Goal: Information Seeking & Learning: Learn about a topic

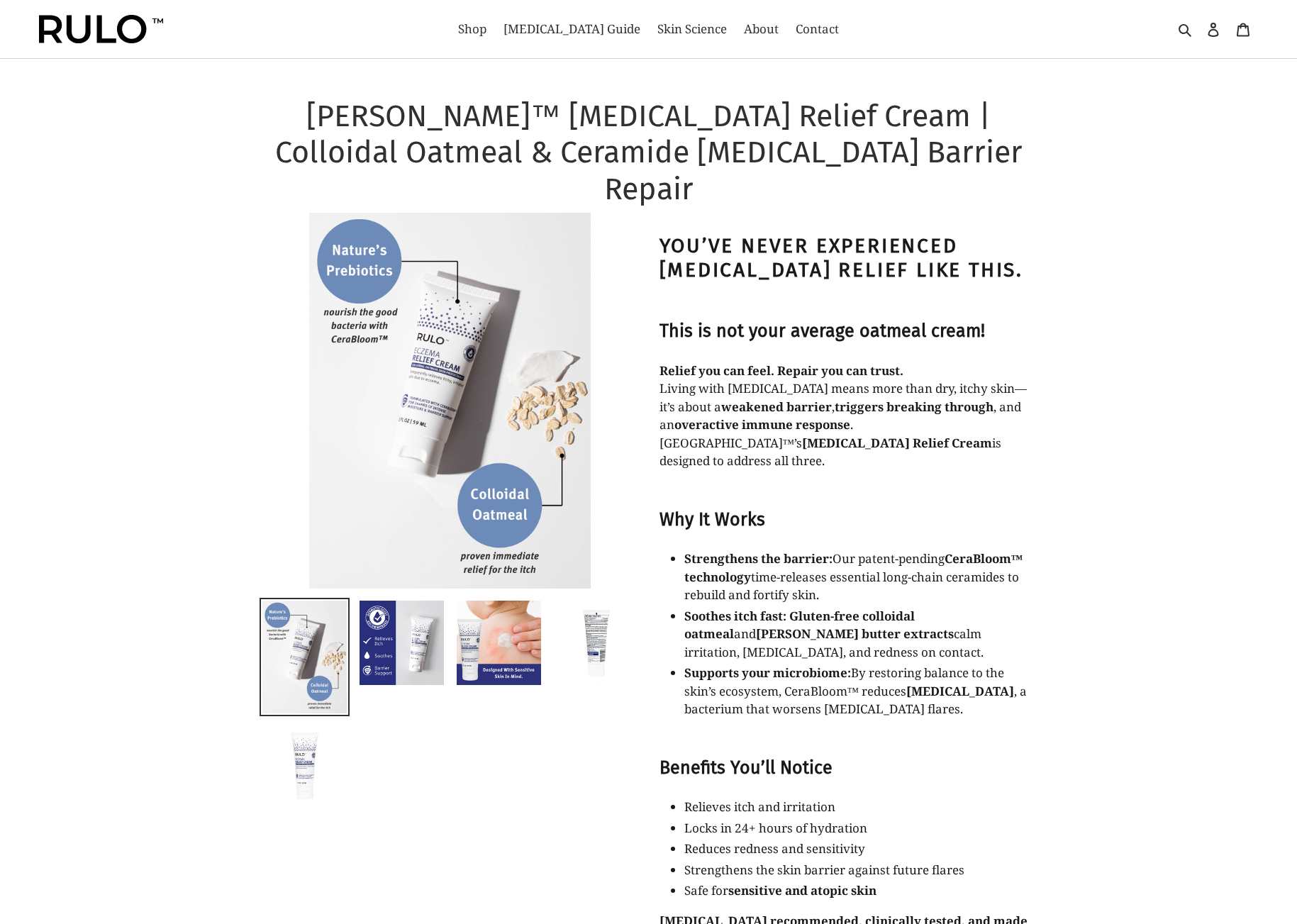
select select "most-helpful"
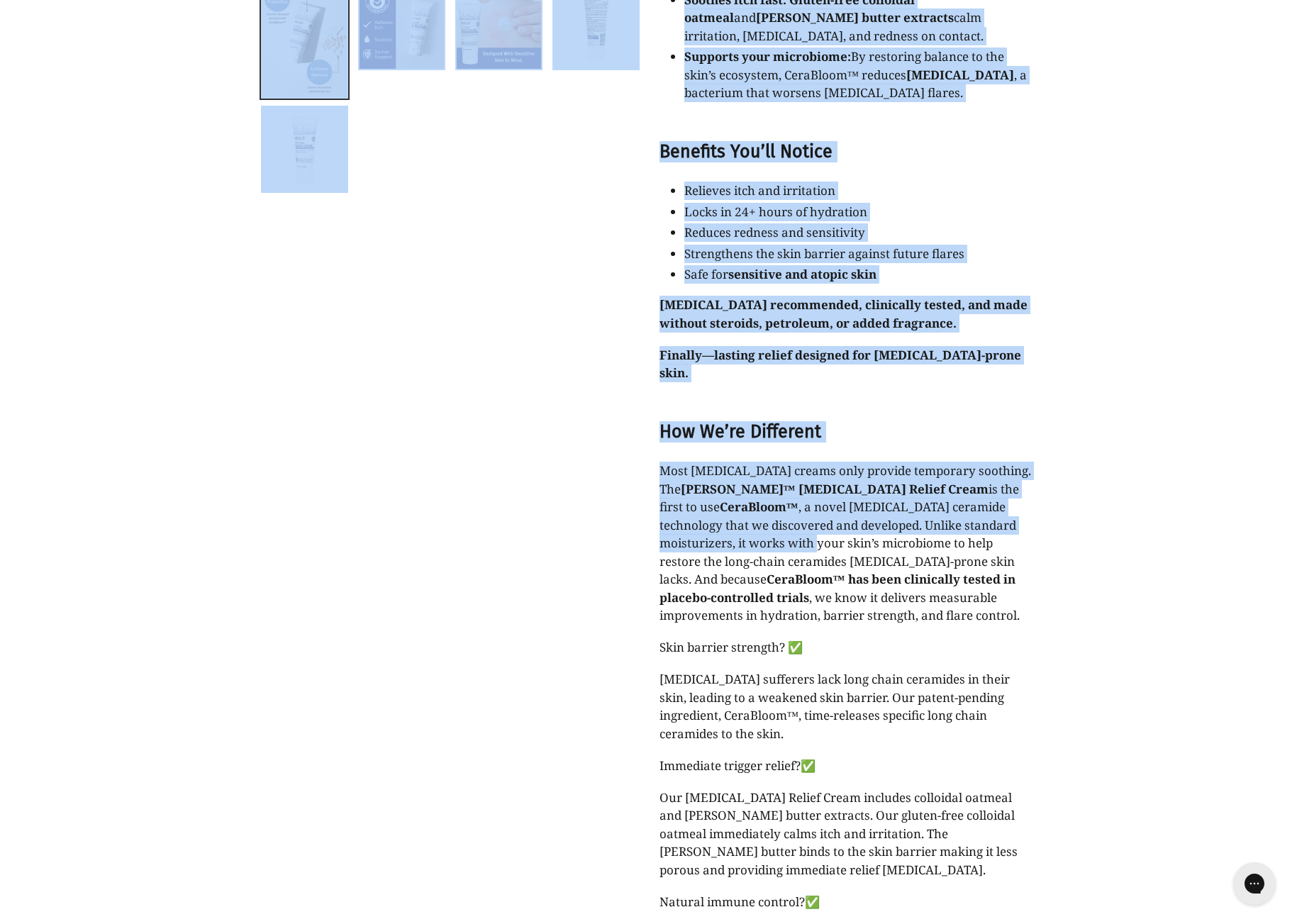
drag, startPoint x: 1036, startPoint y: 422, endPoint x: 1028, endPoint y: 456, distance: 34.9
click at [1030, 455] on div "[PERSON_NAME]™ [MEDICAL_DATA] Relief Cream | Colloidal Oatmeal & Ceramide [MEDI…" at bounding box center [648, 371] width 851 height 1780
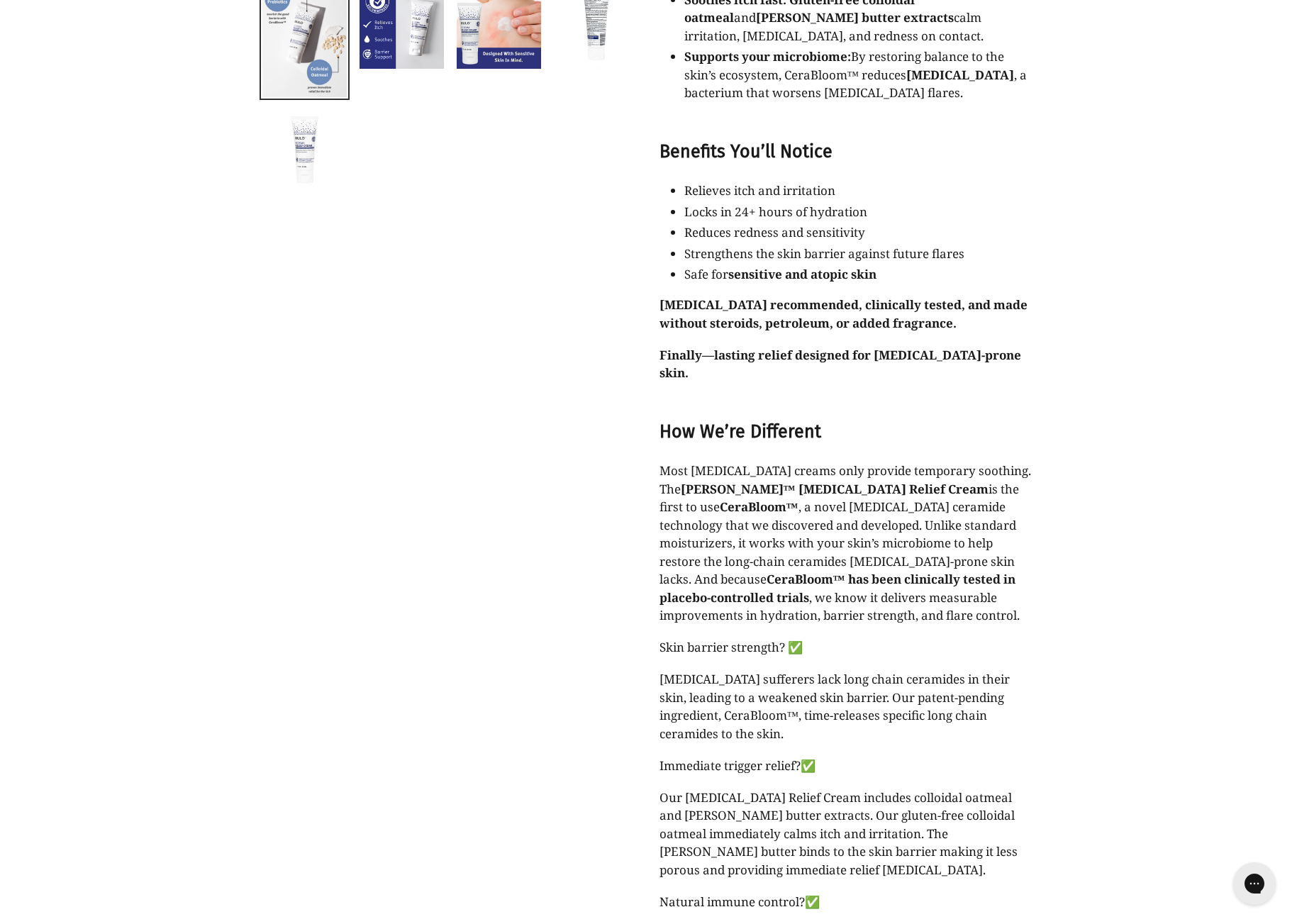
click at [958, 472] on p "Most [MEDICAL_DATA] creams only provide temporary soothing. The [PERSON_NAME]™ …" at bounding box center [847, 544] width 376 height 163
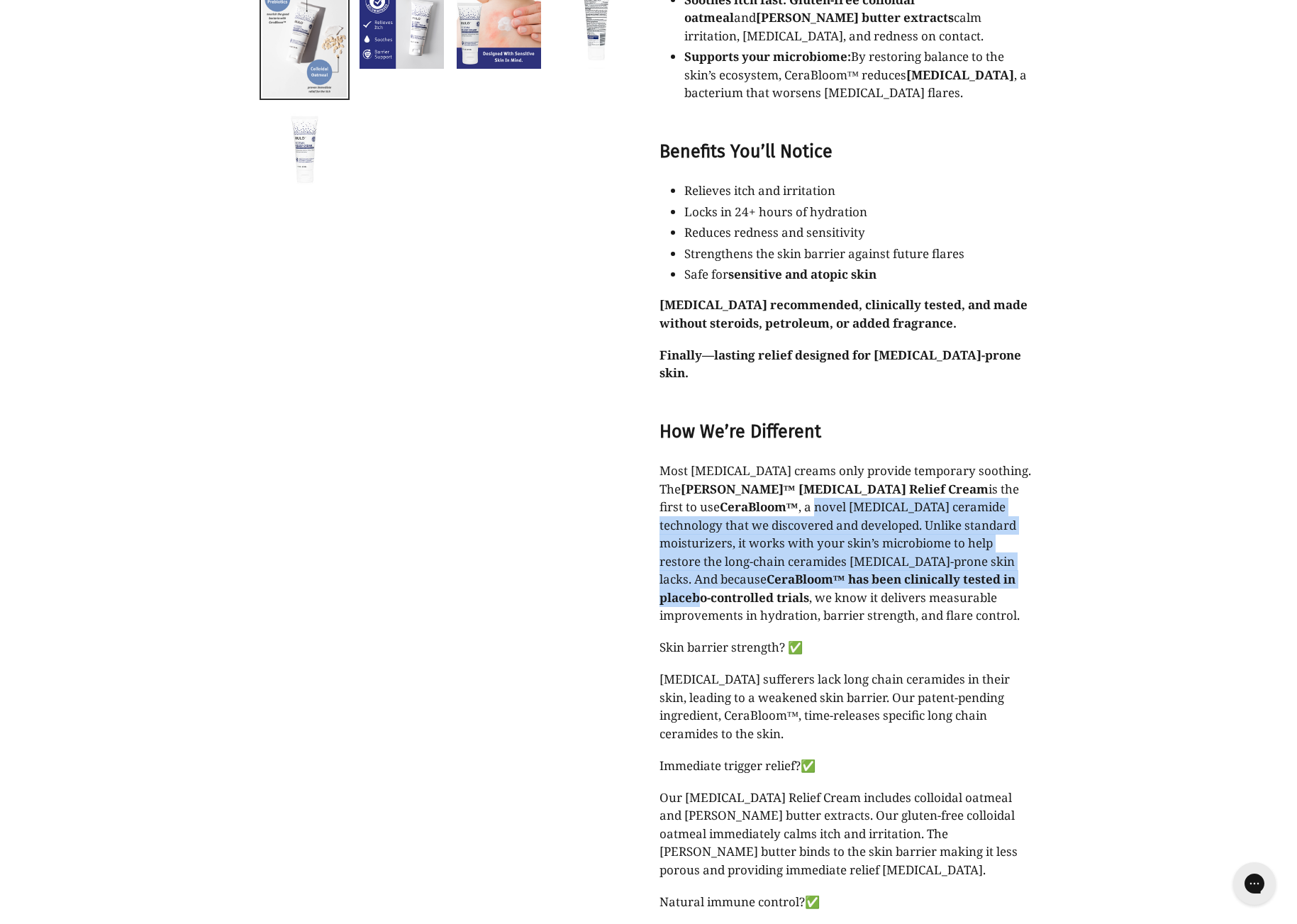
drag, startPoint x: 662, startPoint y: 438, endPoint x: 818, endPoint y: 505, distance: 169.8
click at [818, 505] on p "Most [MEDICAL_DATA] creams only provide temporary soothing. The [PERSON_NAME]™ …" at bounding box center [847, 544] width 376 height 163
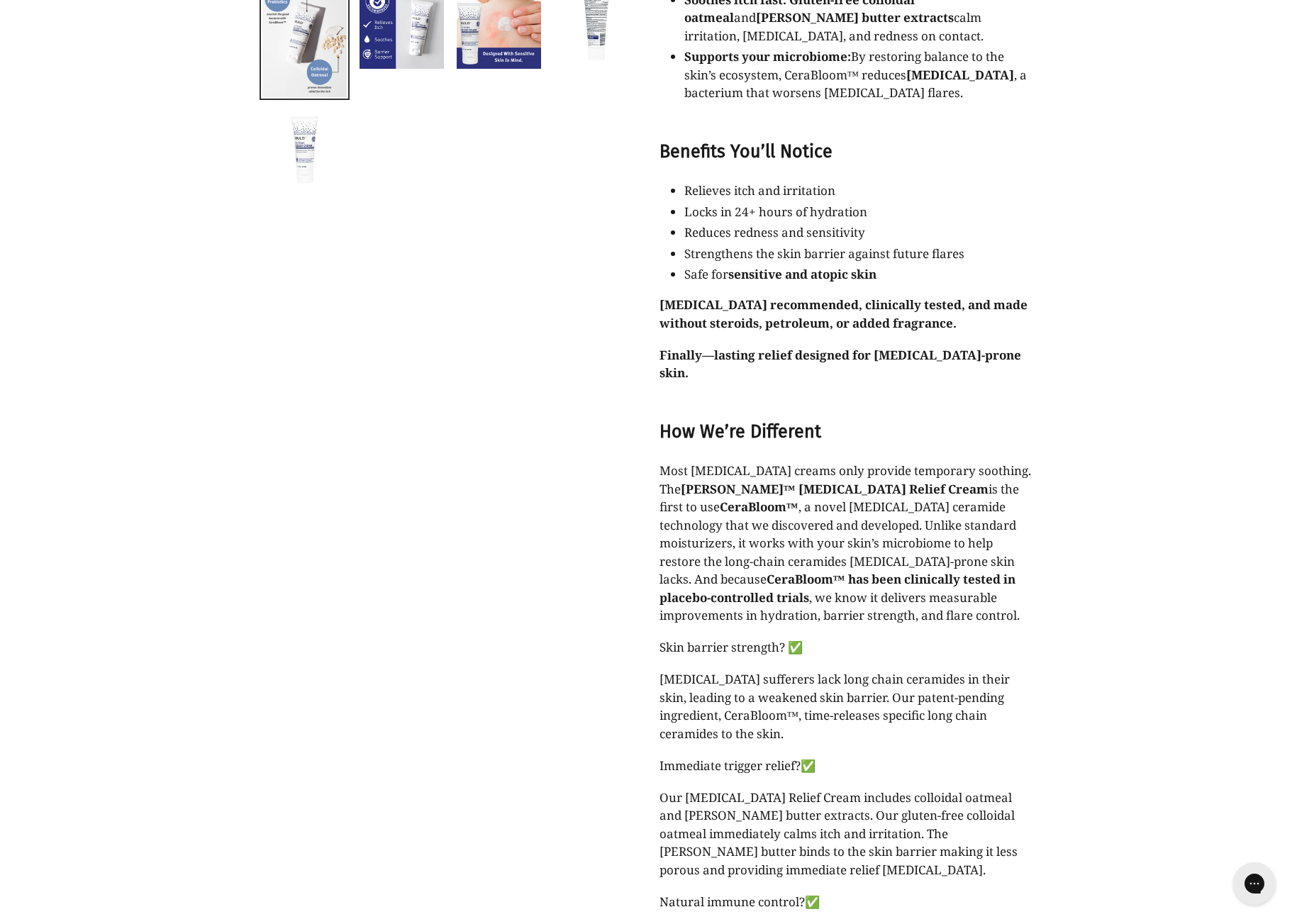
click at [813, 531] on p "Most [MEDICAL_DATA] creams only provide temporary soothing. The [PERSON_NAME]™ …" at bounding box center [847, 544] width 376 height 163
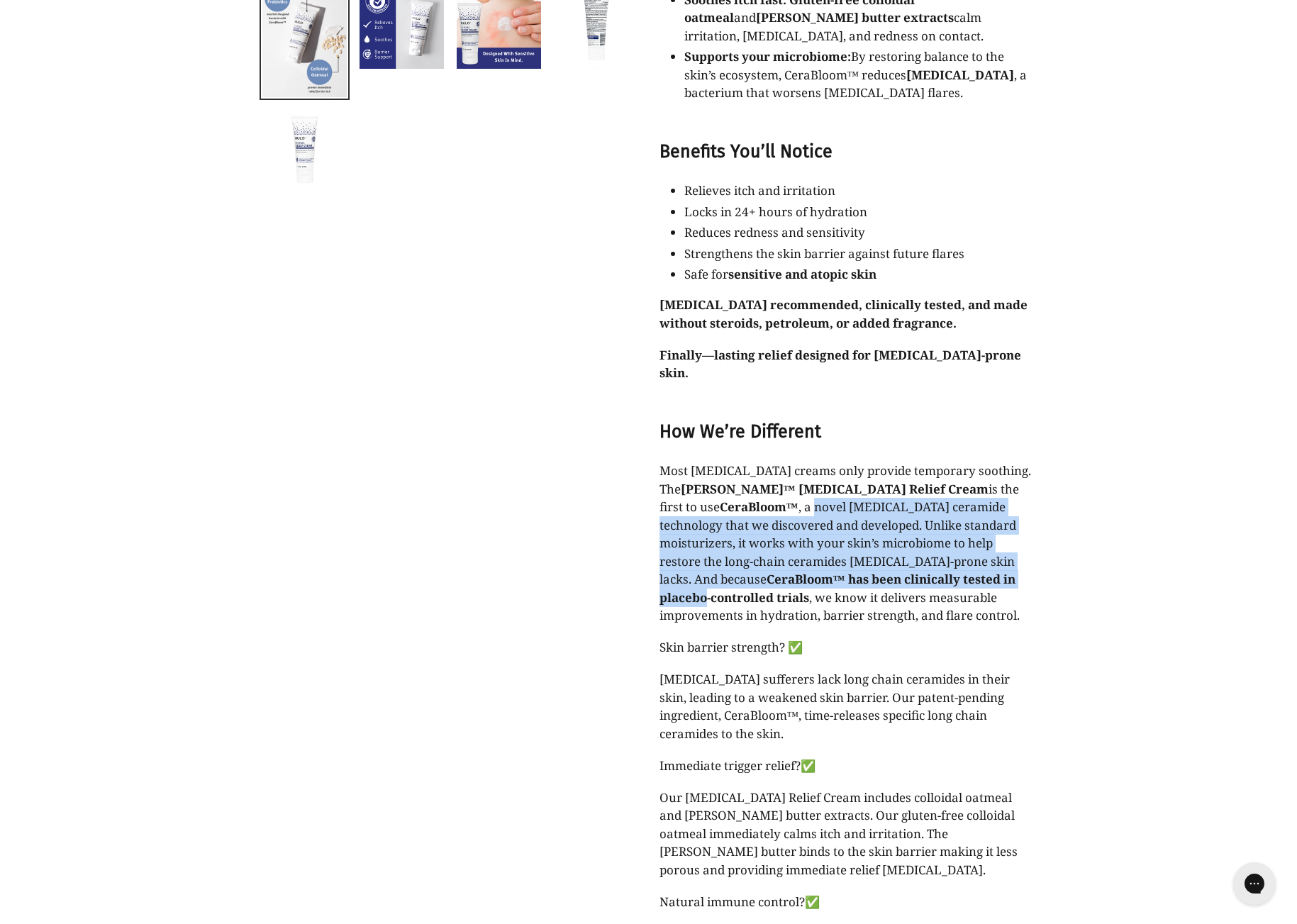
drag, startPoint x: 821, startPoint y: 511, endPoint x: 1034, endPoint y: 419, distance: 232.0
click at [1034, 462] on p "Most [MEDICAL_DATA] creams only provide temporary soothing. The [PERSON_NAME]™ …" at bounding box center [847, 544] width 376 height 163
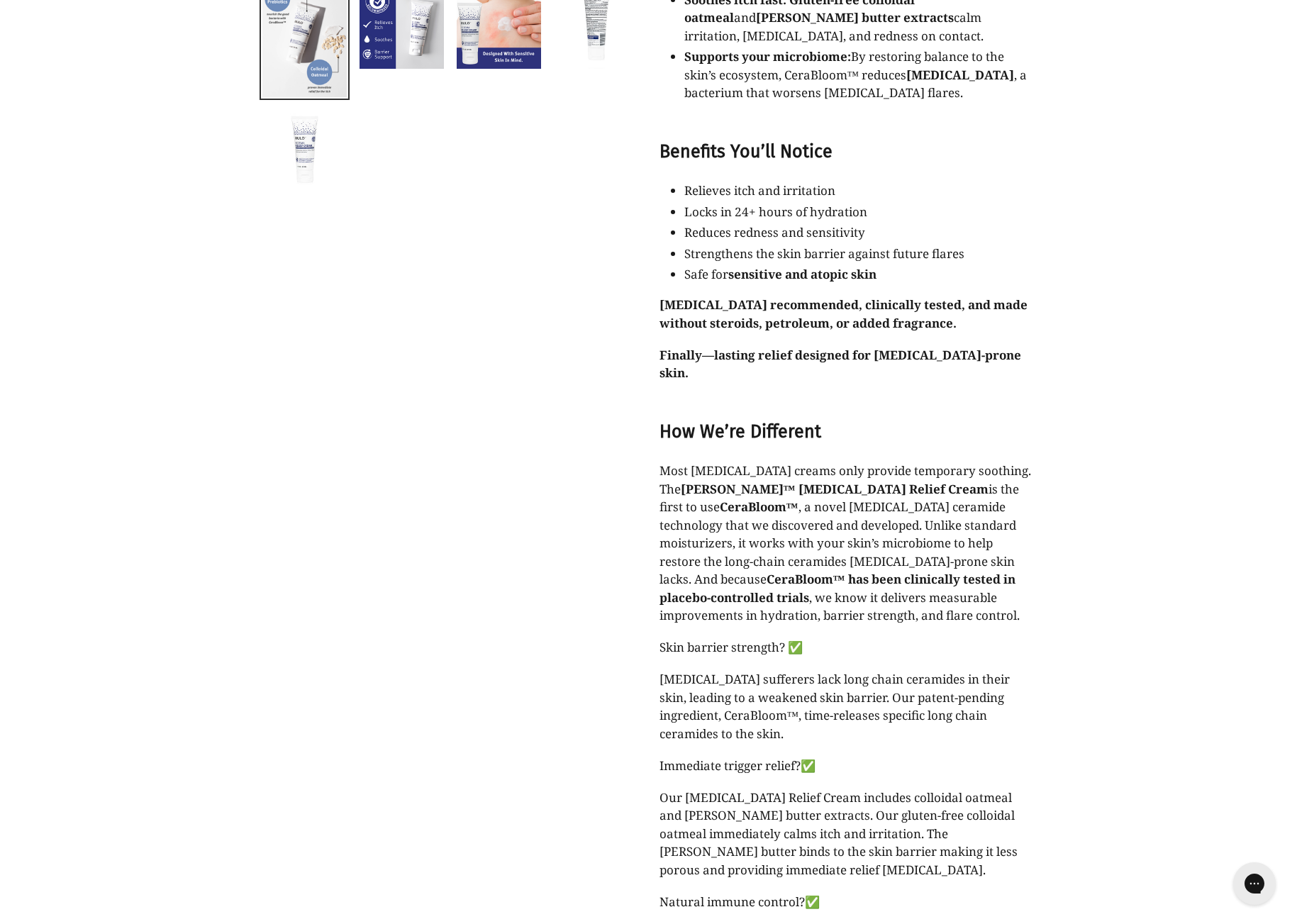
click at [958, 671] on span "[MEDICAL_DATA] sufferers lack long chain ceramides in their skin, leading to a …" at bounding box center [835, 707] width 350 height 71
click at [957, 671] on span "[MEDICAL_DATA] sufferers lack long chain ceramides in their skin, leading to a …" at bounding box center [835, 707] width 350 height 71
click at [915, 670] on p "[MEDICAL_DATA] sufferers lack long chain ceramides in their skin, leading to a …" at bounding box center [847, 706] width 376 height 72
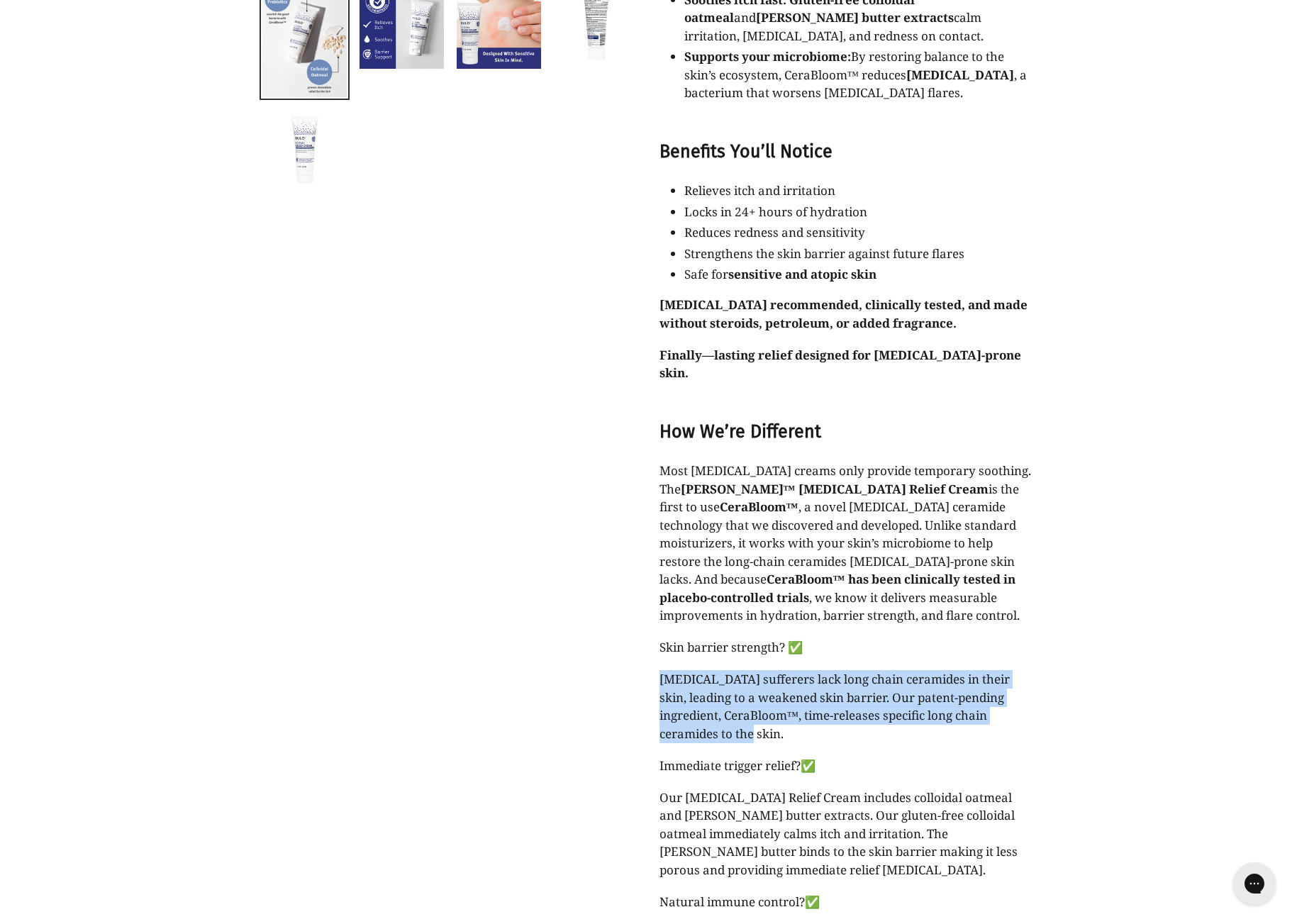
drag, startPoint x: 961, startPoint y: 579, endPoint x: 900, endPoint y: 678, distance: 116.3
click at [921, 665] on div "You’ve never experienced [MEDICAL_DATA] relief like this. This is not your aver…" at bounding box center [847, 325] width 376 height 1415
click at [854, 670] on p "[MEDICAL_DATA] sufferers lack long chain ceramides in their skin, leading to a …" at bounding box center [847, 706] width 376 height 72
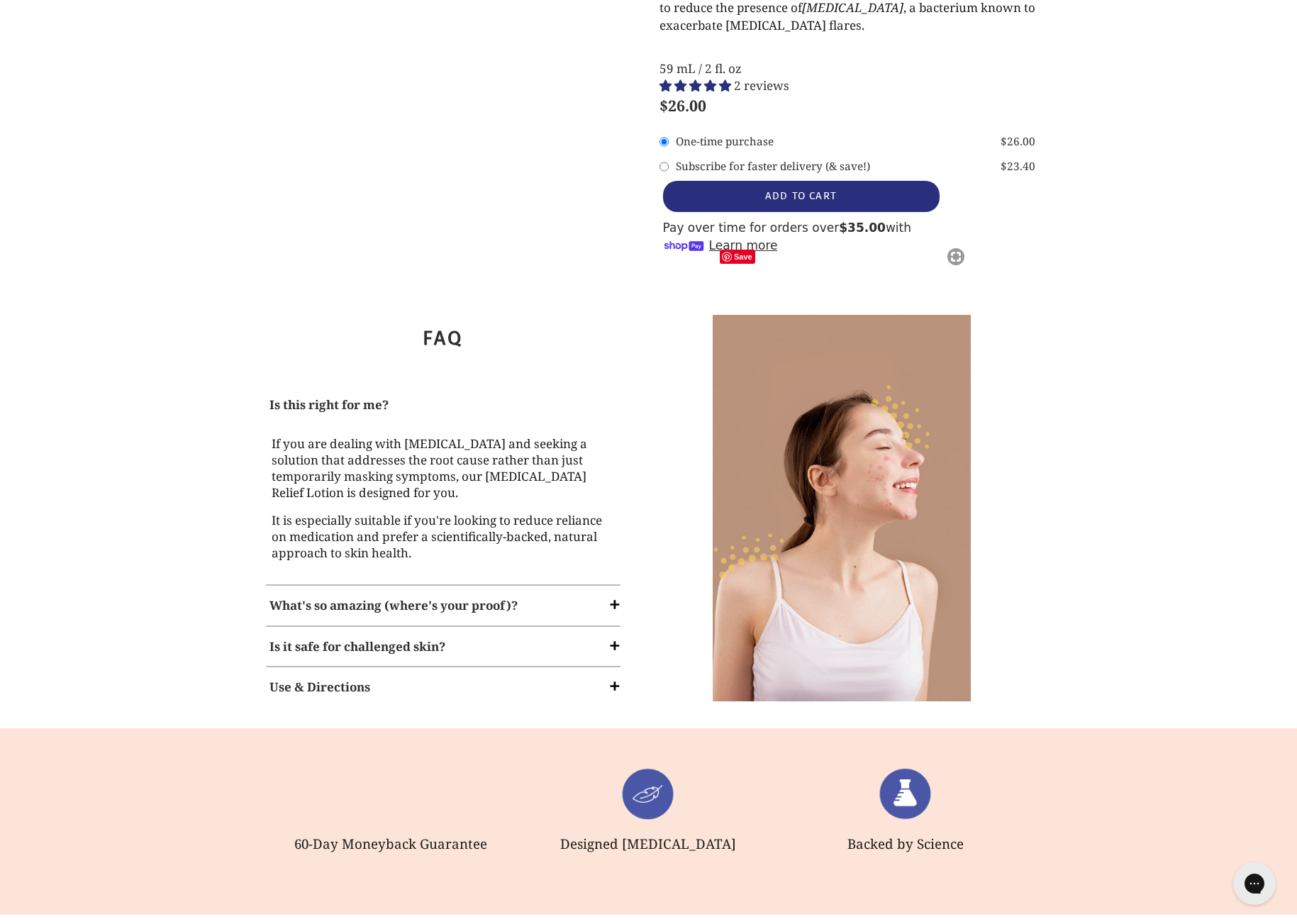
scroll to position [1620, 0]
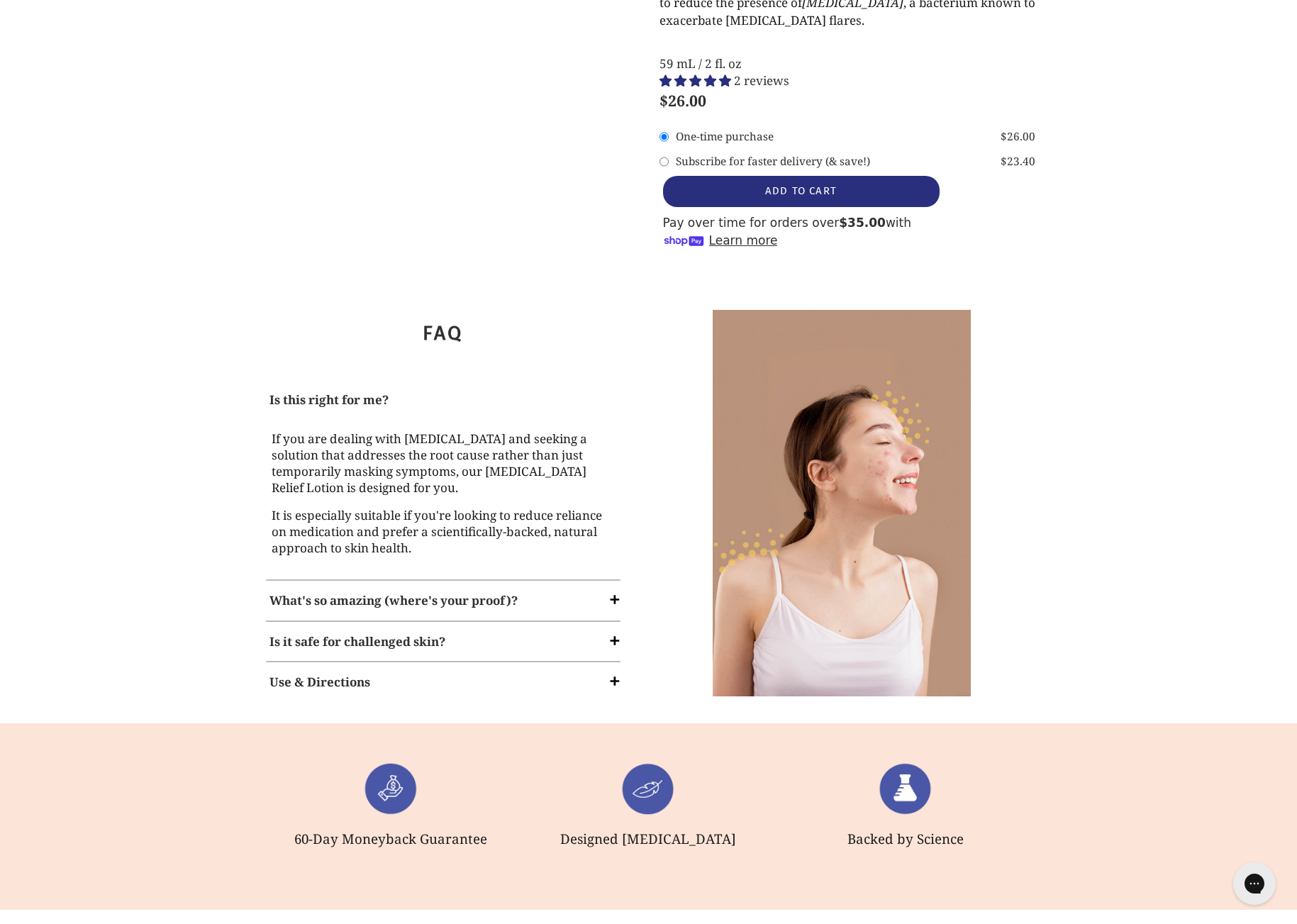
click at [431, 592] on strong "What's so amazing (where's your proof)?" at bounding box center [394, 600] width 248 height 16
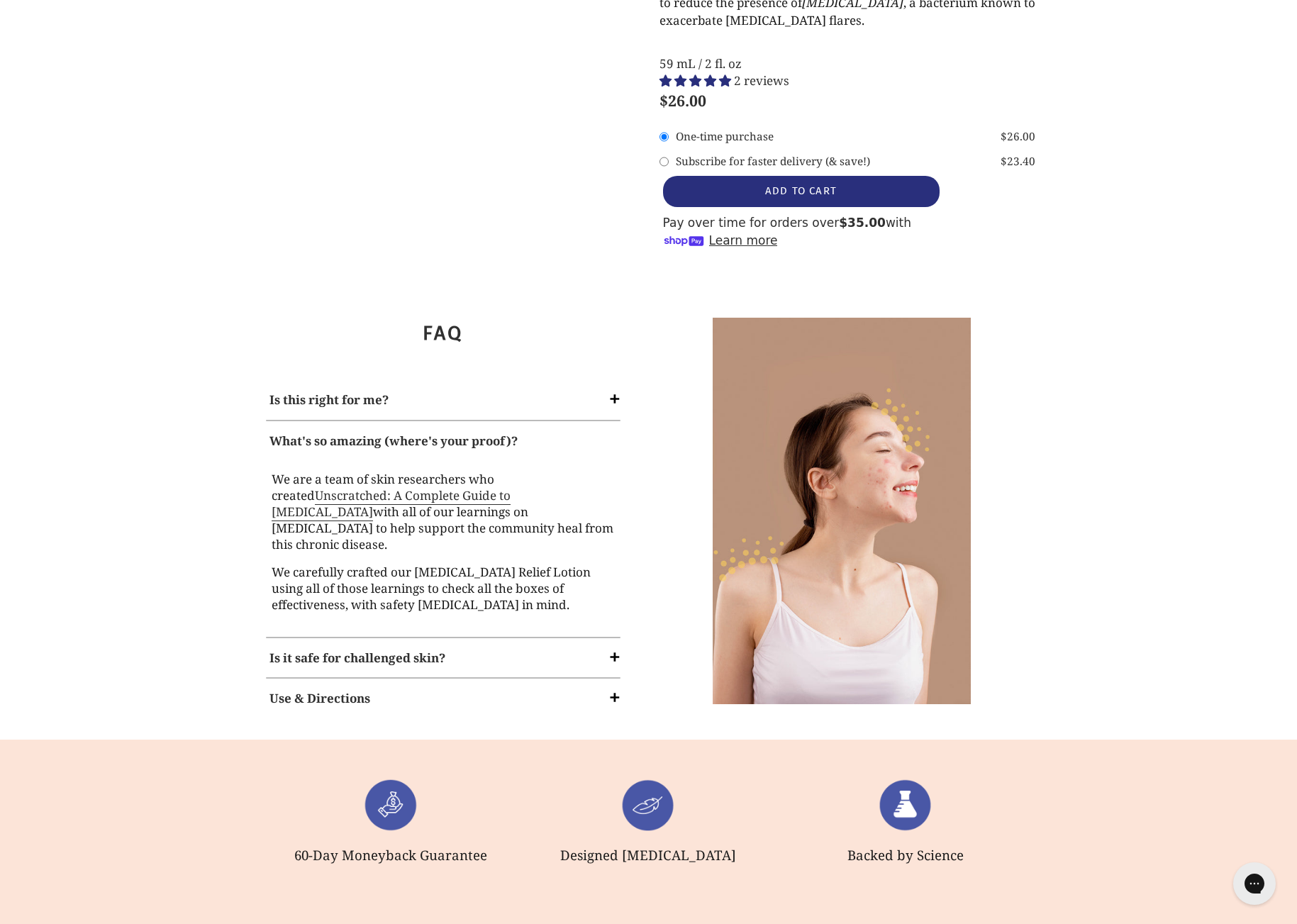
click at [357, 392] on strong "Is this right for me?" at bounding box center [329, 399] width 119 height 16
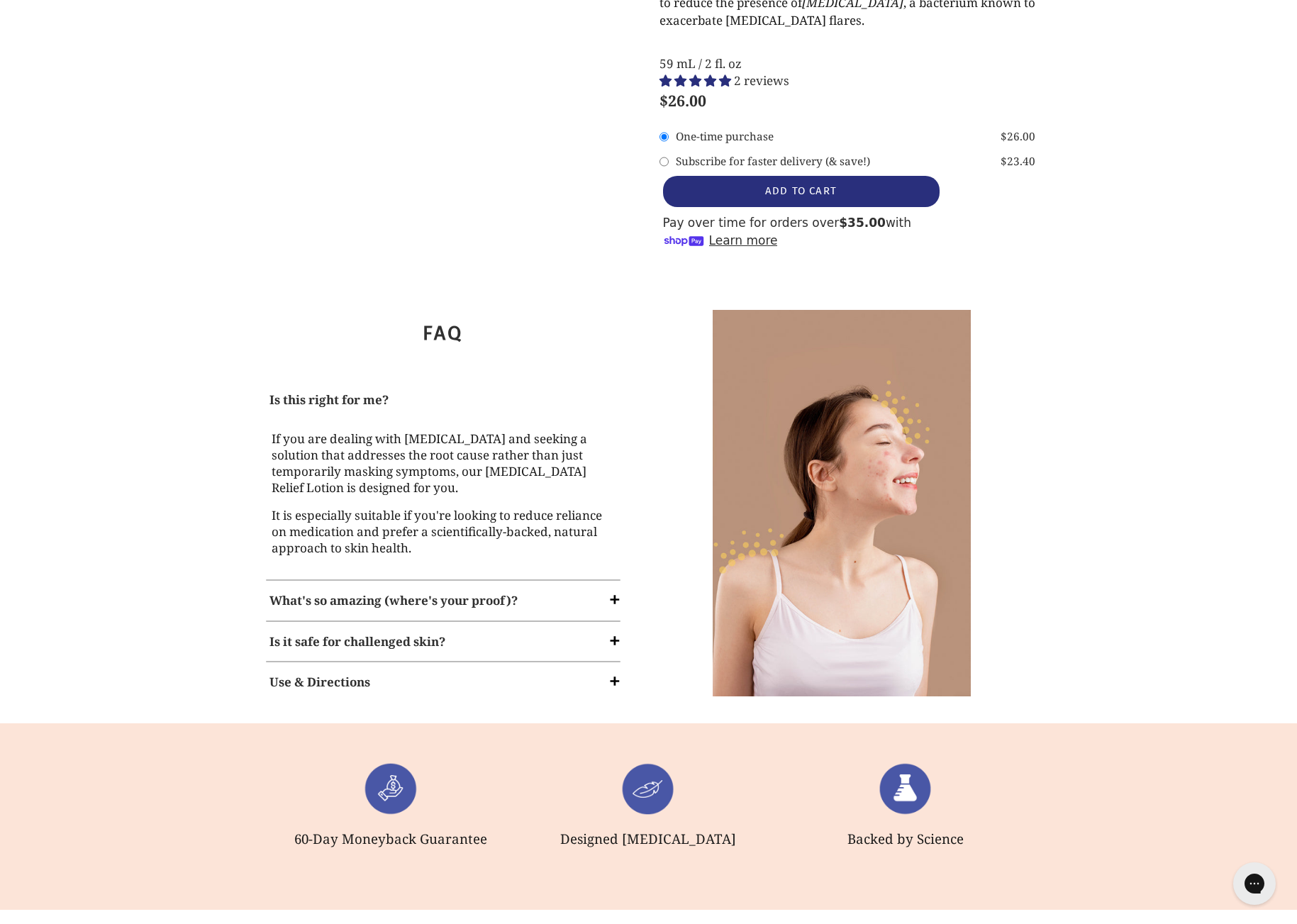
click at [342, 592] on strong "What's so amazing (where's your proof)?" at bounding box center [394, 600] width 248 height 16
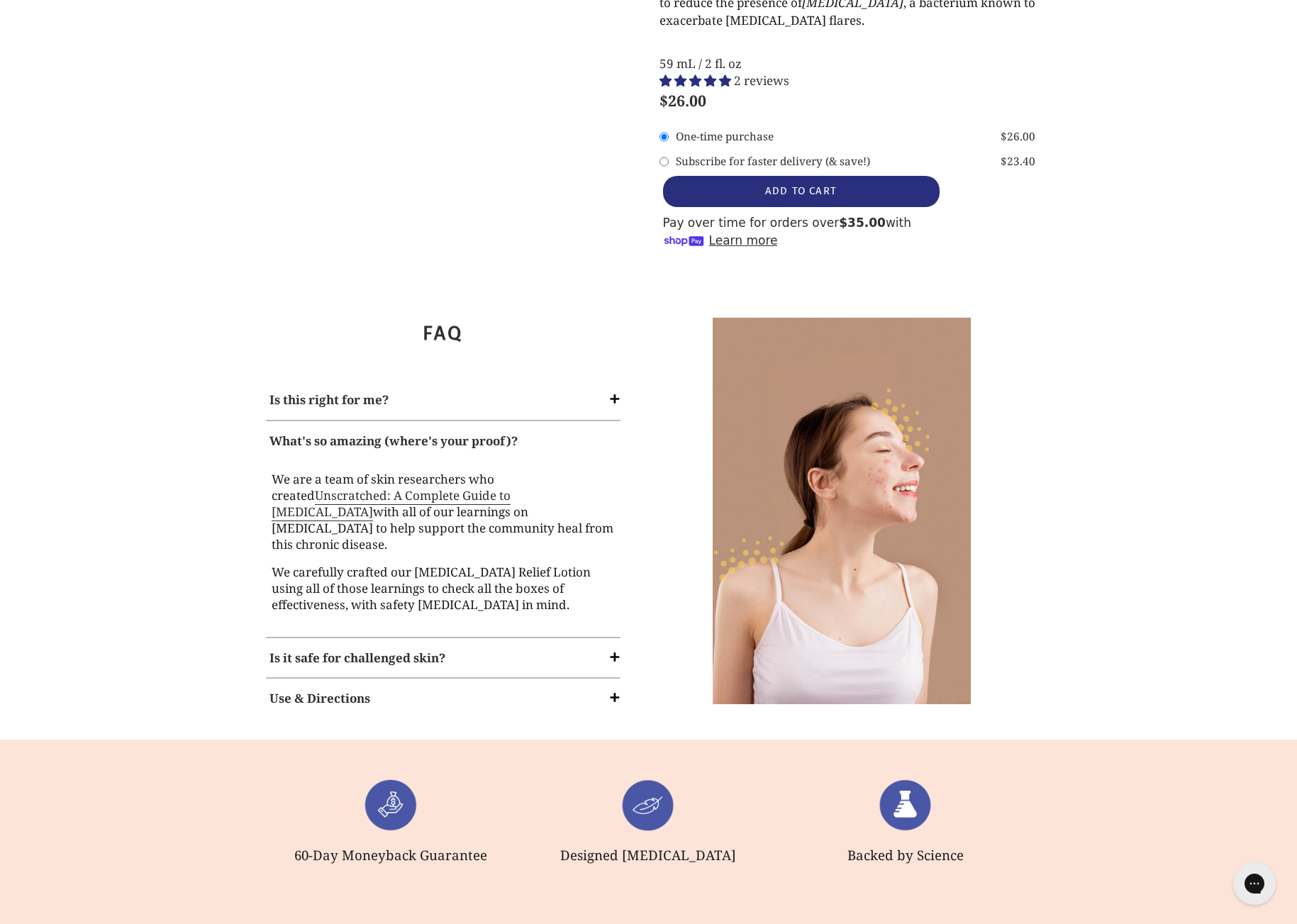
click at [338, 649] on strong "Is it safe for challenged skin?" at bounding box center [358, 657] width 176 height 16
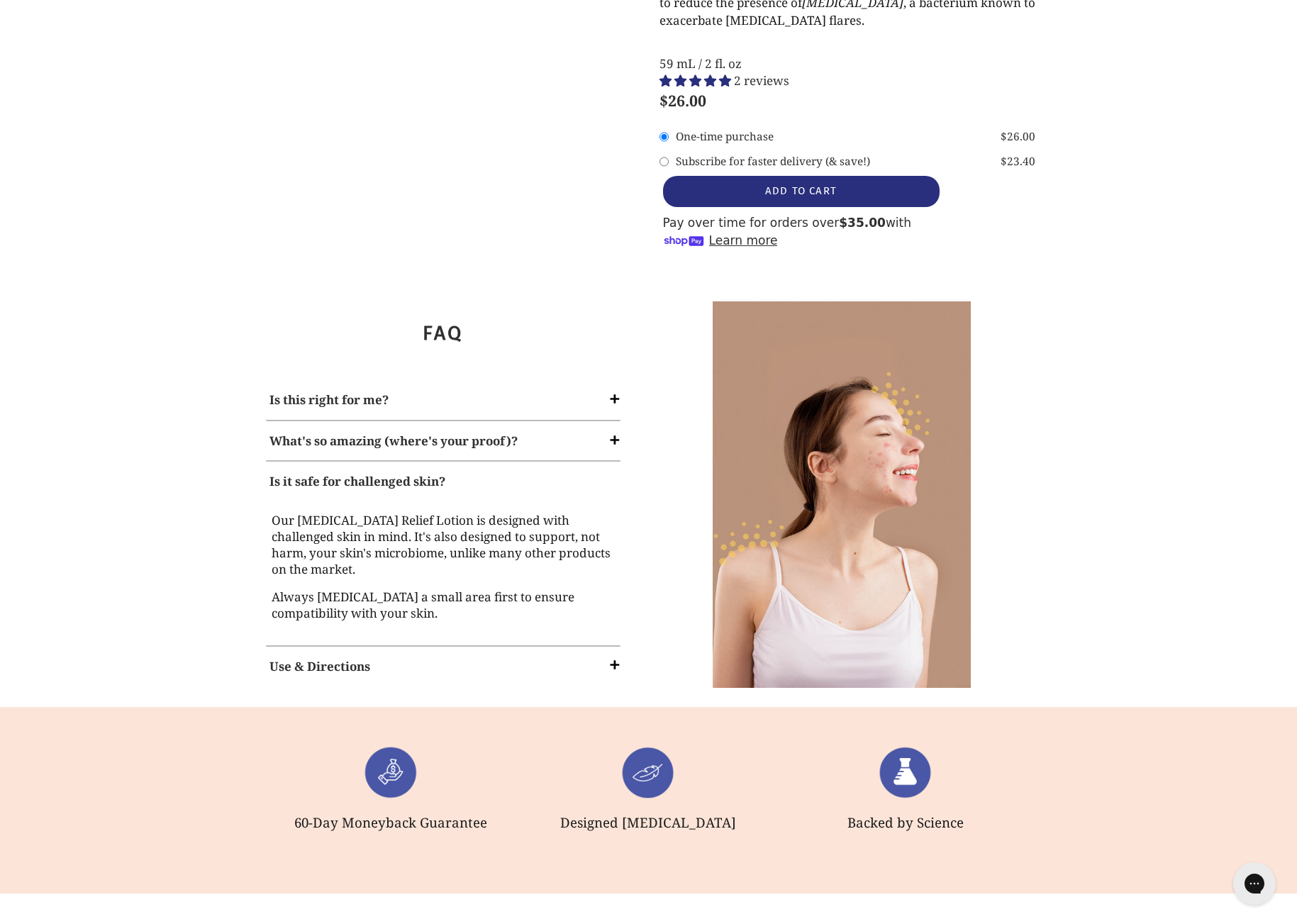
click at [322, 658] on strong "Use & Directions" at bounding box center [320, 665] width 100 height 16
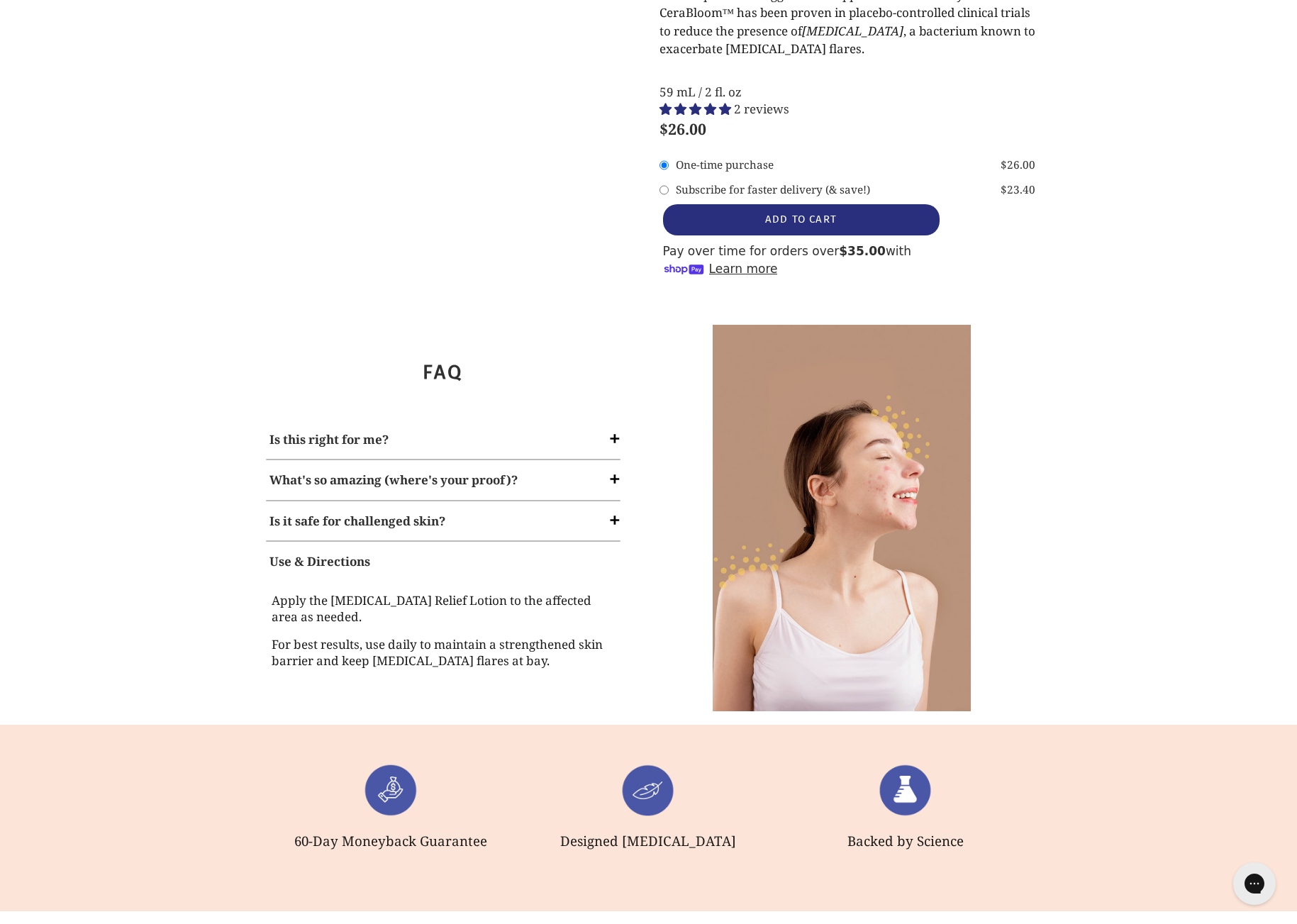
scroll to position [1587, 0]
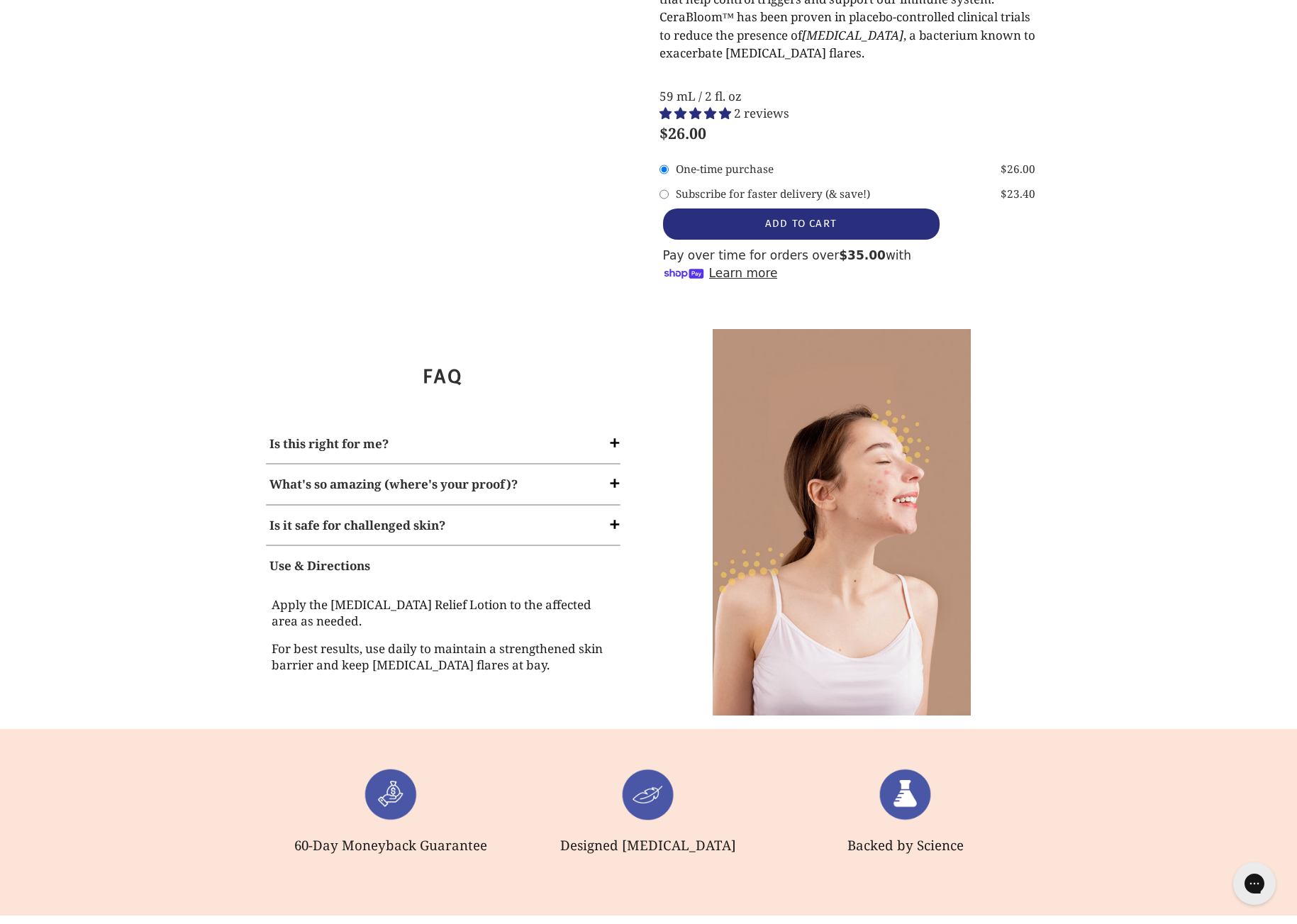
click at [323, 476] on strong "What's so amazing (where's your proof)?" at bounding box center [394, 484] width 248 height 16
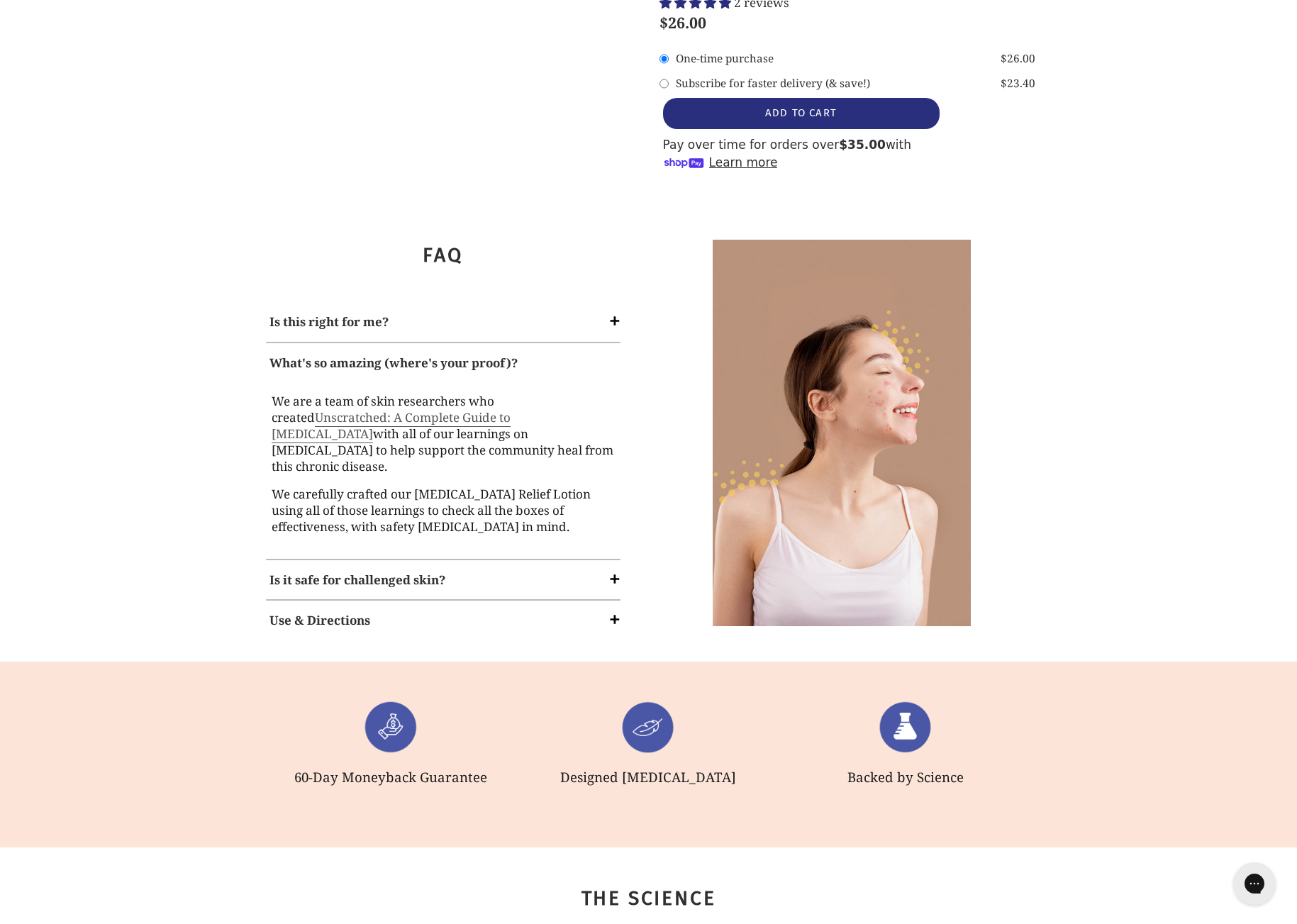
scroll to position [1697, 0]
